Goal: Browse casually: Explore the website without a specific task or goal

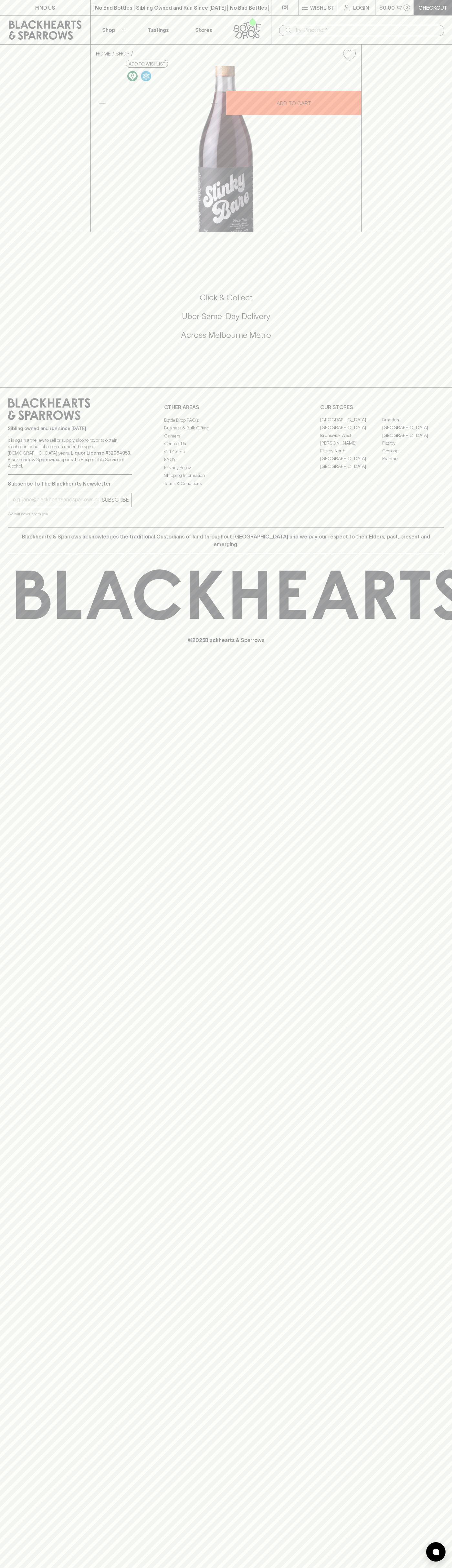
click at [71, 32] on icon at bounding box center [45, 30] width 72 height 19
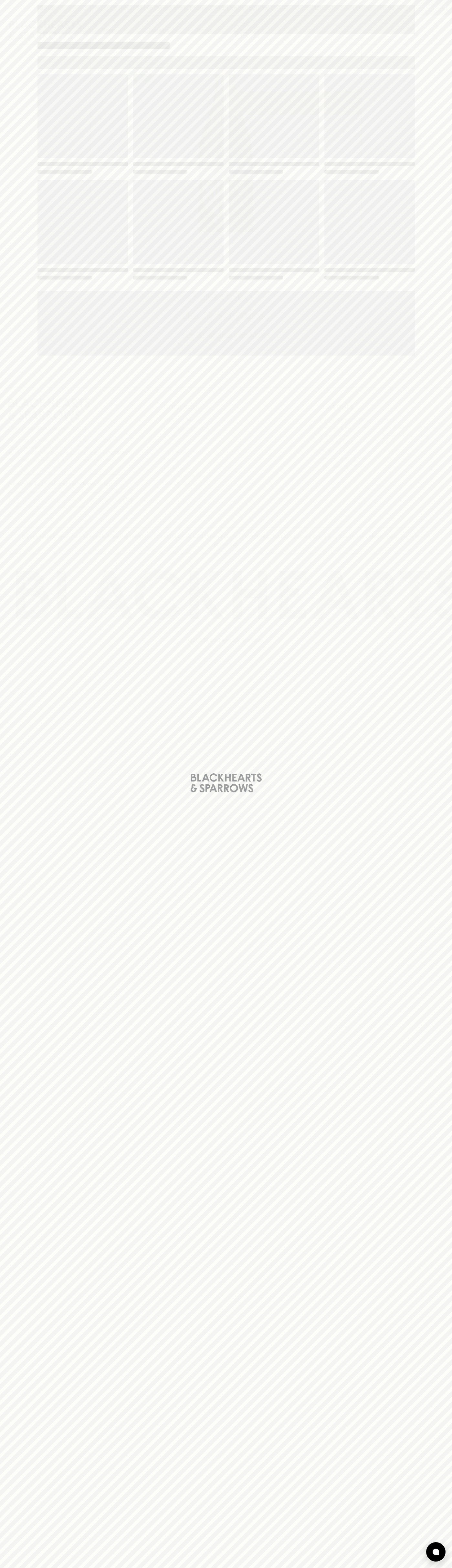
click at [415, 1567] on html "FIND US | No Bad Bottles | Sibling Owned and Run Since 2006 | No Bad Bottles | …" at bounding box center [226, 784] width 452 height 1568
click at [19, 238] on div "Loading" at bounding box center [226, 784] width 452 height 1568
